Goal: Task Accomplishment & Management: Use online tool/utility

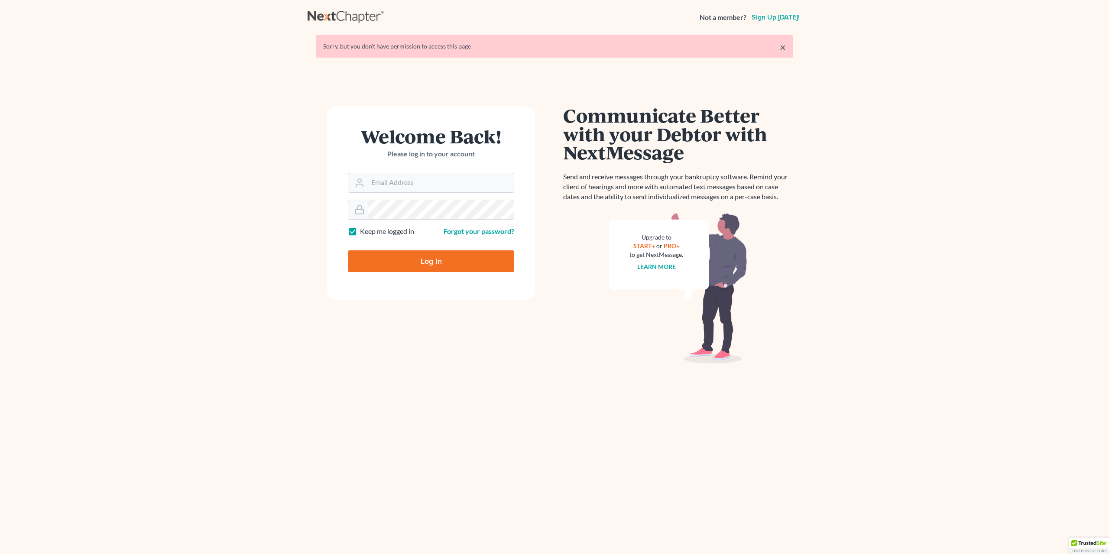
type input "[PERSON_NAME][EMAIL_ADDRESS][DOMAIN_NAME]"
click at [456, 266] on input "Log In" at bounding box center [431, 261] width 166 height 22
type input "Thinking..."
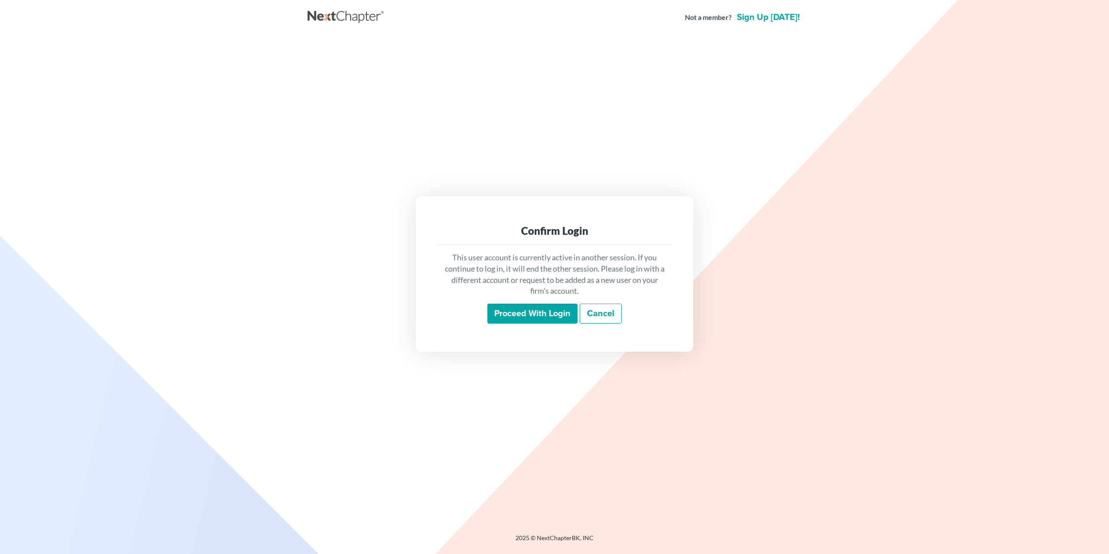
click at [559, 314] on input "Proceed with login" at bounding box center [532, 314] width 90 height 20
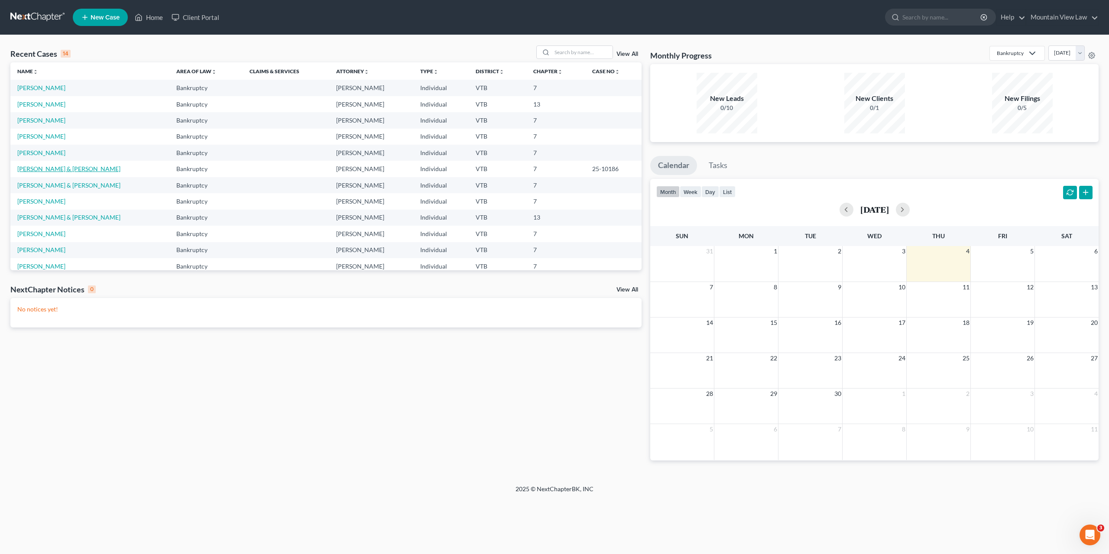
click at [45, 168] on link "[PERSON_NAME] & [PERSON_NAME]" at bounding box center [68, 168] width 103 height 7
select select "6"
select select "4"
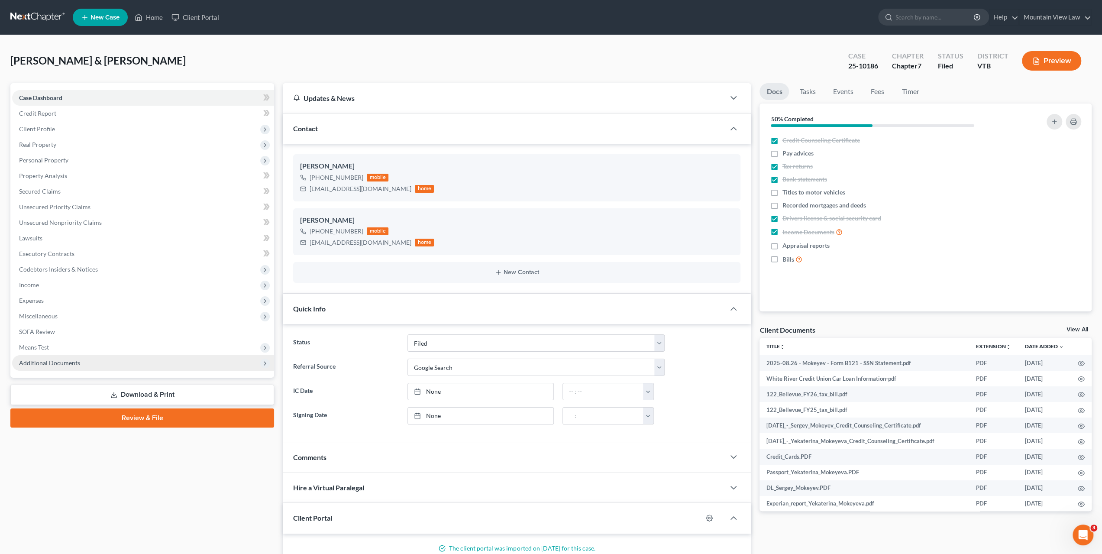
click at [157, 364] on span "Additional Documents" at bounding box center [143, 363] width 262 height 16
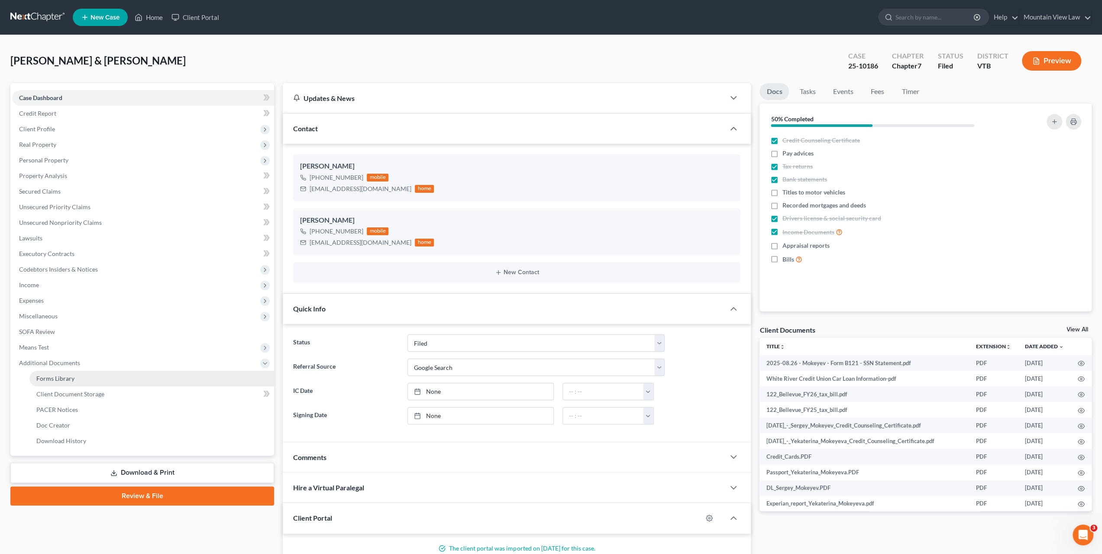
click at [164, 374] on link "Forms Library" at bounding box center [151, 379] width 245 height 16
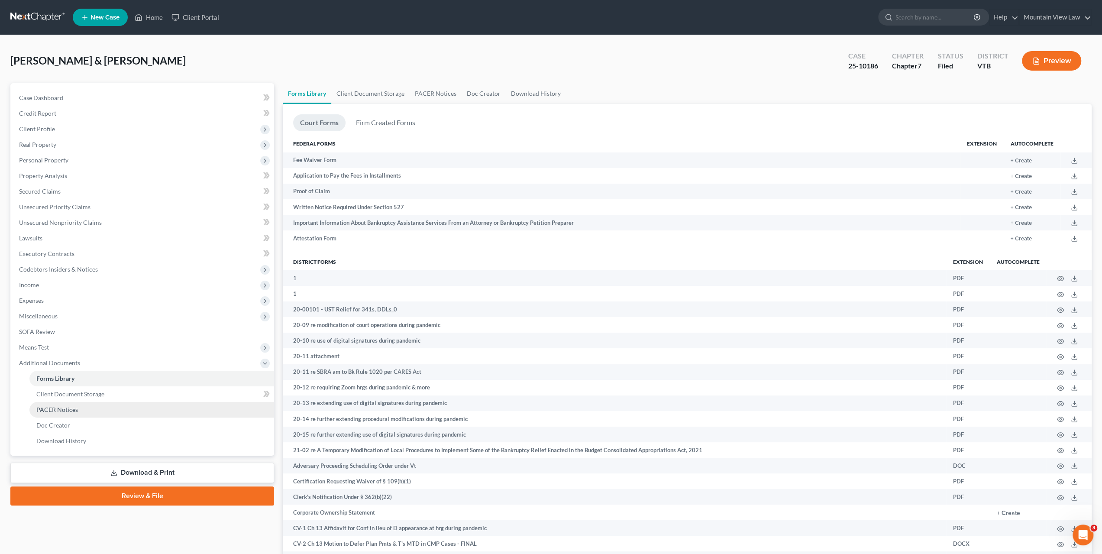
click at [92, 411] on link "PACER Notices" at bounding box center [151, 410] width 245 height 16
